Goal: Task Accomplishment & Management: Manage account settings

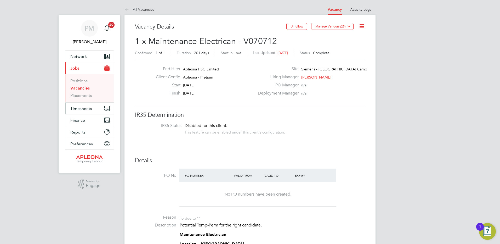
click at [81, 108] on span "Timesheets" at bounding box center [81, 108] width 22 height 5
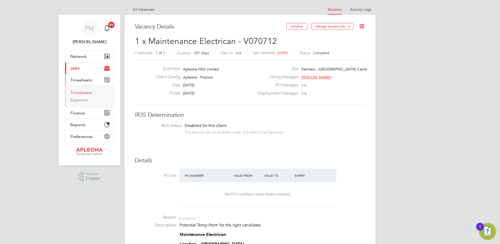
click at [85, 93] on link "Timesheets" at bounding box center [81, 92] width 22 height 5
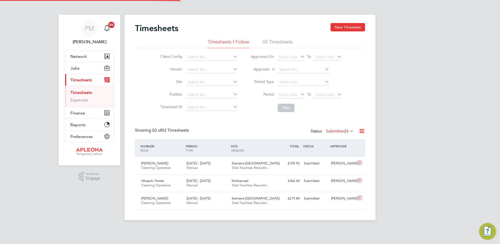
scroll to position [3, 3]
click at [164, 108] on span "[PERSON_NAME]" at bounding box center [154, 163] width 27 height 4
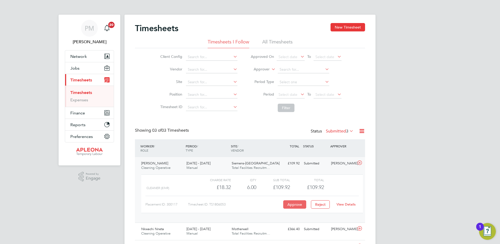
click at [247, 108] on button "Approve" at bounding box center [294, 204] width 23 height 8
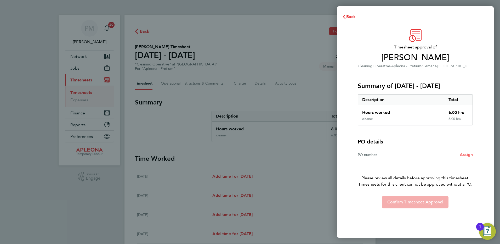
click at [470, 155] on span "Assign" at bounding box center [466, 154] width 13 height 5
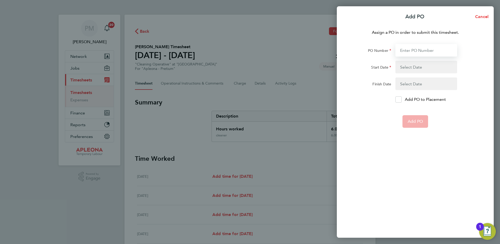
click at [411, 48] on input "PO Number" at bounding box center [426, 50] width 62 height 13
type input "PO2523600"
click at [411, 67] on button "button" at bounding box center [426, 67] width 62 height 13
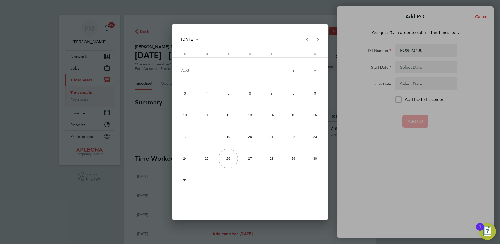
click at [316, 115] on span "16" at bounding box center [315, 115] width 20 height 20
type input "16 Aug 25"
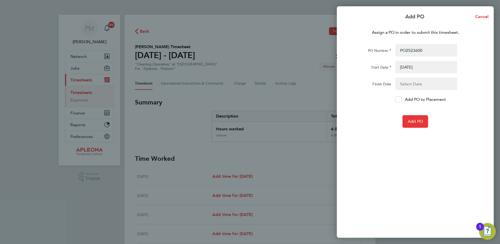
click at [418, 82] on button "button" at bounding box center [426, 83] width 62 height 13
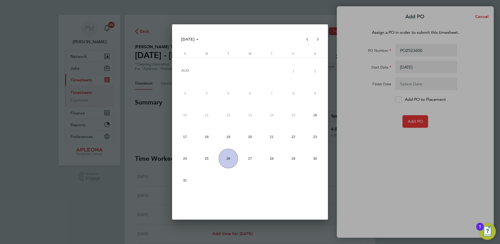
click at [296, 133] on span "22" at bounding box center [294, 137] width 20 height 20
type input "22 Aug 25"
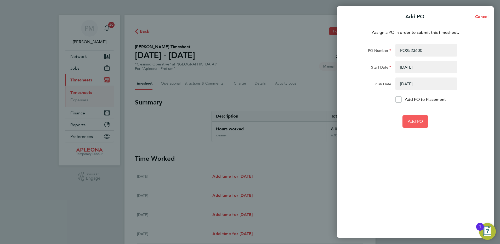
click at [413, 120] on span "Add PO" at bounding box center [415, 121] width 15 height 5
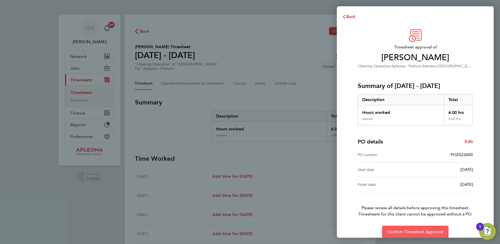
click at [404, 232] on span "Confirm Timesheet Approval" at bounding box center [415, 231] width 56 height 5
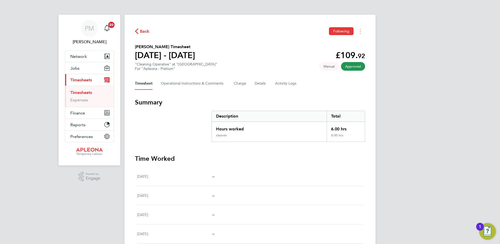
click at [80, 93] on link "Timesheets" at bounding box center [81, 92] width 22 height 5
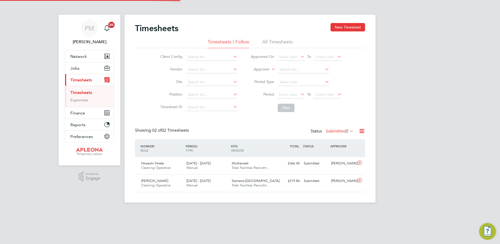
scroll to position [13, 46]
click at [248, 183] on div "Siemens-Glasgow Atlantic Total Facilities Recruitm…" at bounding box center [252, 183] width 45 height 13
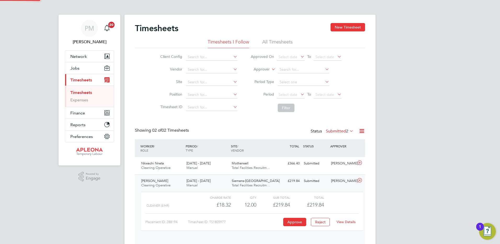
scroll to position [9, 51]
click at [293, 222] on button "Approve" at bounding box center [294, 222] width 23 height 8
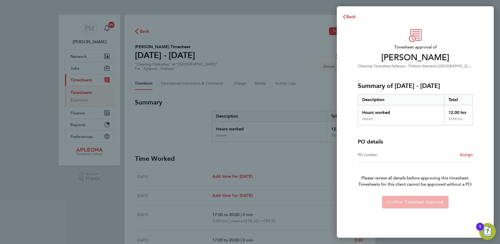
click at [469, 154] on span "Assign" at bounding box center [466, 154] width 13 height 5
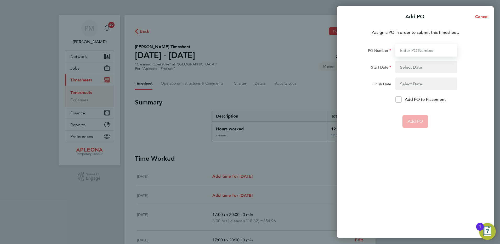
click at [409, 51] on input "PO Number" at bounding box center [426, 50] width 62 height 13
type input "PO2523608"
click at [437, 65] on button "button" at bounding box center [426, 67] width 62 height 13
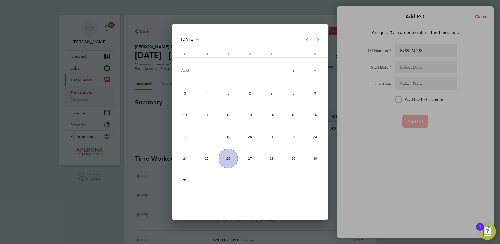
click at [313, 115] on span "16" at bounding box center [315, 115] width 20 height 20
type input "16 Aug 25"
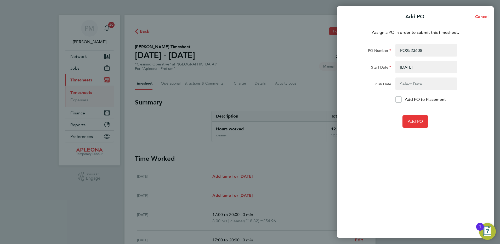
click at [414, 84] on button "button" at bounding box center [426, 83] width 62 height 13
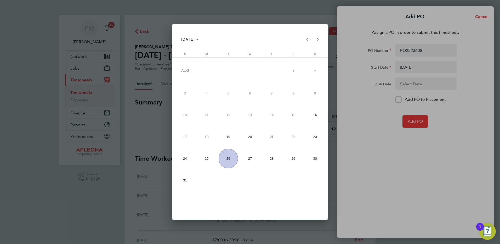
click at [297, 134] on span "22" at bounding box center [294, 137] width 20 height 20
type input "22 Aug 25"
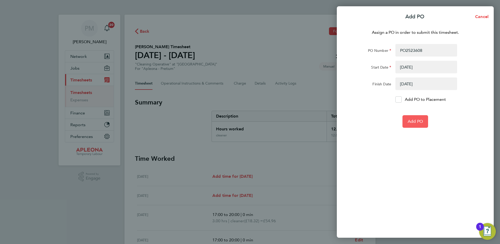
click at [423, 117] on button "Add PO" at bounding box center [416, 121] width 26 height 13
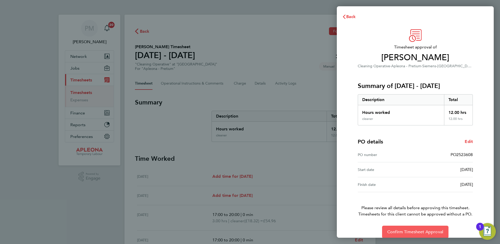
click at [408, 233] on span "Confirm Timesheet Approval" at bounding box center [415, 231] width 56 height 5
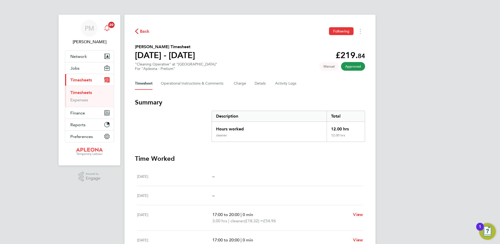
click at [113, 24] on span "20" at bounding box center [111, 25] width 6 height 6
